Goal: Transaction & Acquisition: Obtain resource

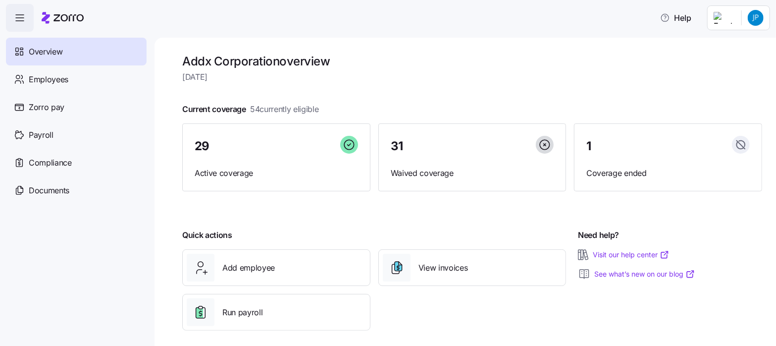
click at [759, 17] on html "Help Overview Employees Zorro pay Payroll Compliance Documents Addx Corporation…" at bounding box center [388, 170] width 776 height 340
click at [733, 44] on div "Personal view" at bounding box center [725, 44] width 58 height 11
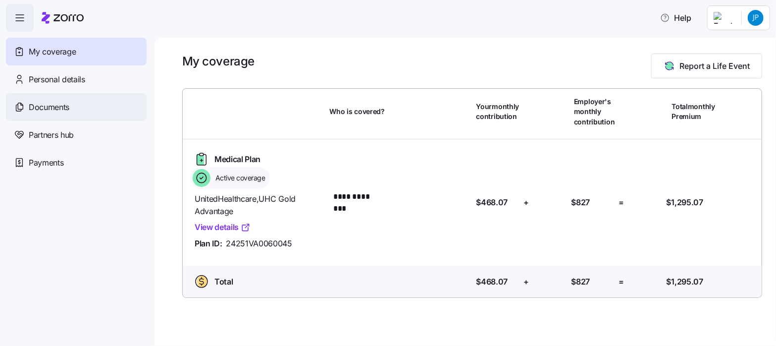
click at [42, 106] on span "Documents" at bounding box center [49, 107] width 41 height 12
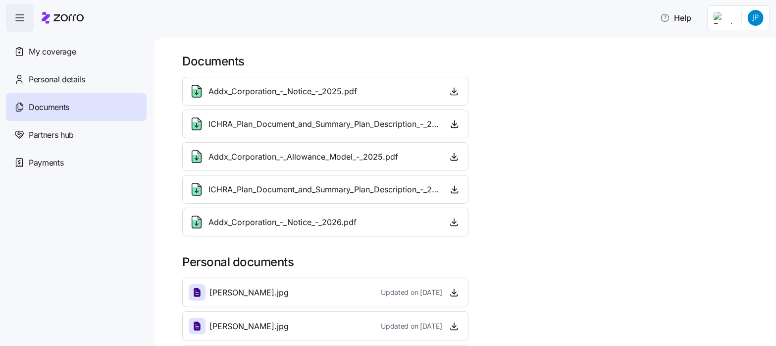
scroll to position [39, 0]
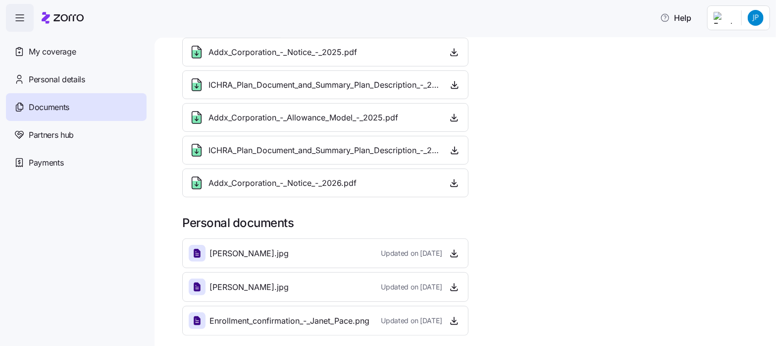
click at [263, 185] on span "Addx_Corporation_-_Notice_-_2026.pdf" at bounding box center [282, 183] width 148 height 12
click at [454, 180] on icon "button" at bounding box center [454, 182] width 0 height 5
click at [535, 138] on div "Addx_Corporation_-_Notice_-_2025.pdf ICHRA_Plan_Document_and_Summary_Plan_Descr…" at bounding box center [472, 117] width 588 height 167
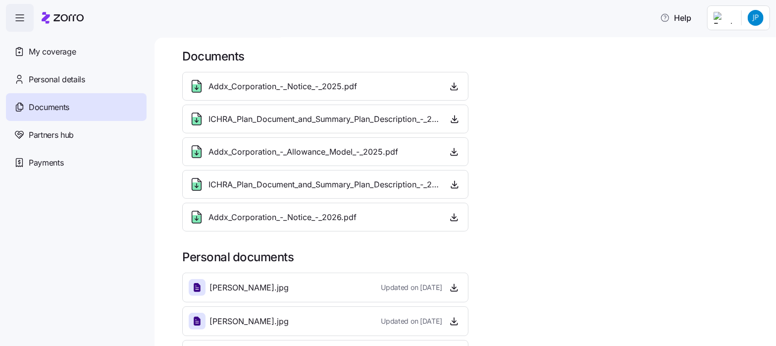
scroll to position [0, 0]
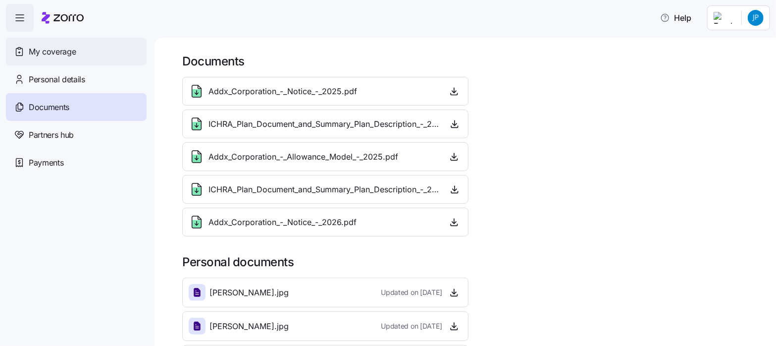
drag, startPoint x: 55, startPoint y: 50, endPoint x: 50, endPoint y: 55, distance: 7.4
click at [55, 50] on span "My coverage" at bounding box center [52, 52] width 47 height 12
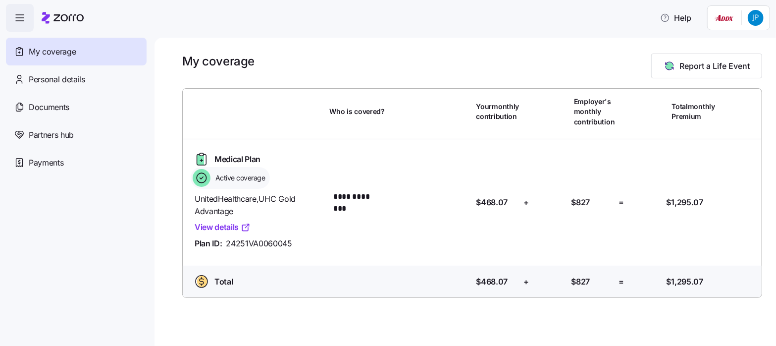
click at [760, 20] on html "**********" at bounding box center [388, 170] width 776 height 340
click at [718, 98] on div "Log out" at bounding box center [715, 100] width 39 height 11
